Goal: Task Accomplishment & Management: Manage account settings

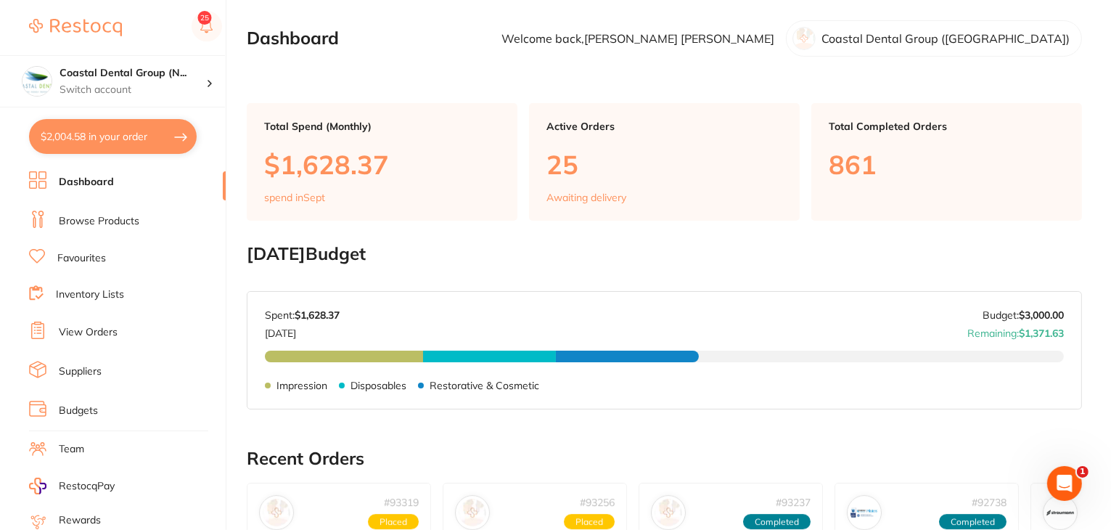
checkbox input "true"
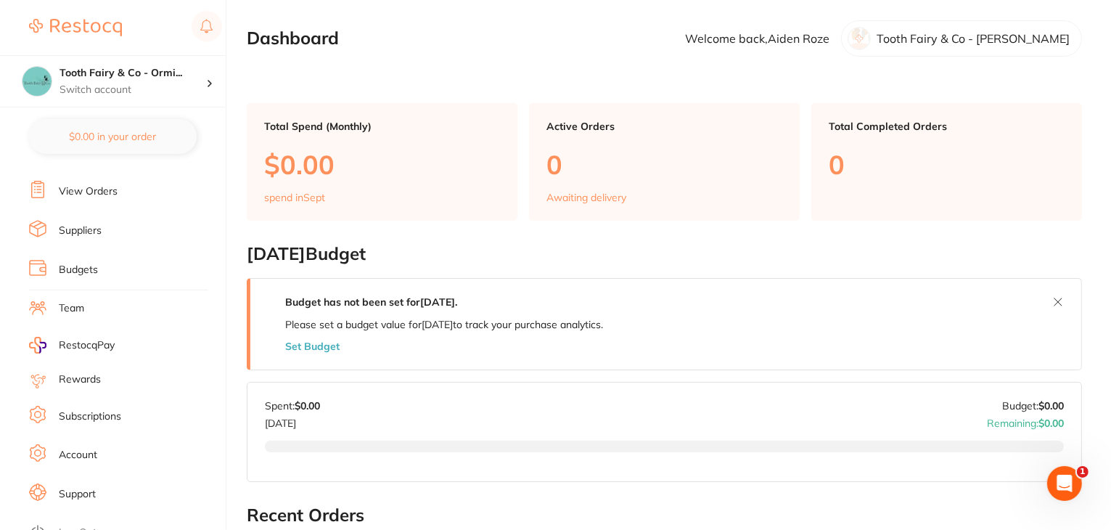
scroll to position [146, 0]
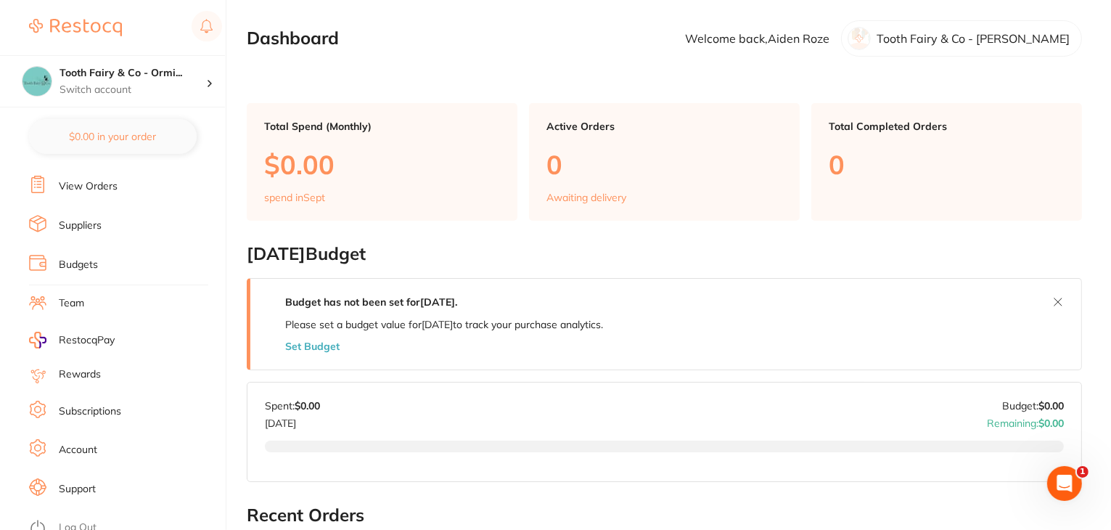
click at [60, 520] on link "Log Out" at bounding box center [78, 527] width 38 height 15
